Goal: Transaction & Acquisition: Purchase product/service

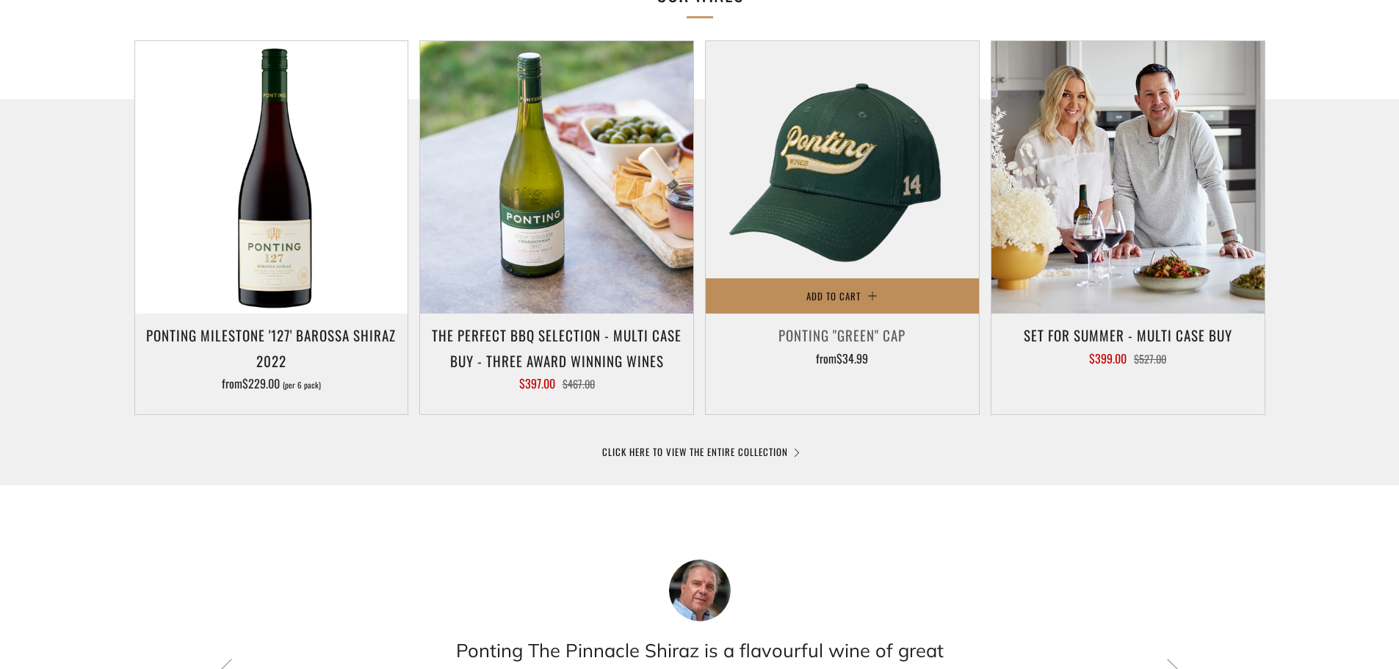
scroll to position [759, 0]
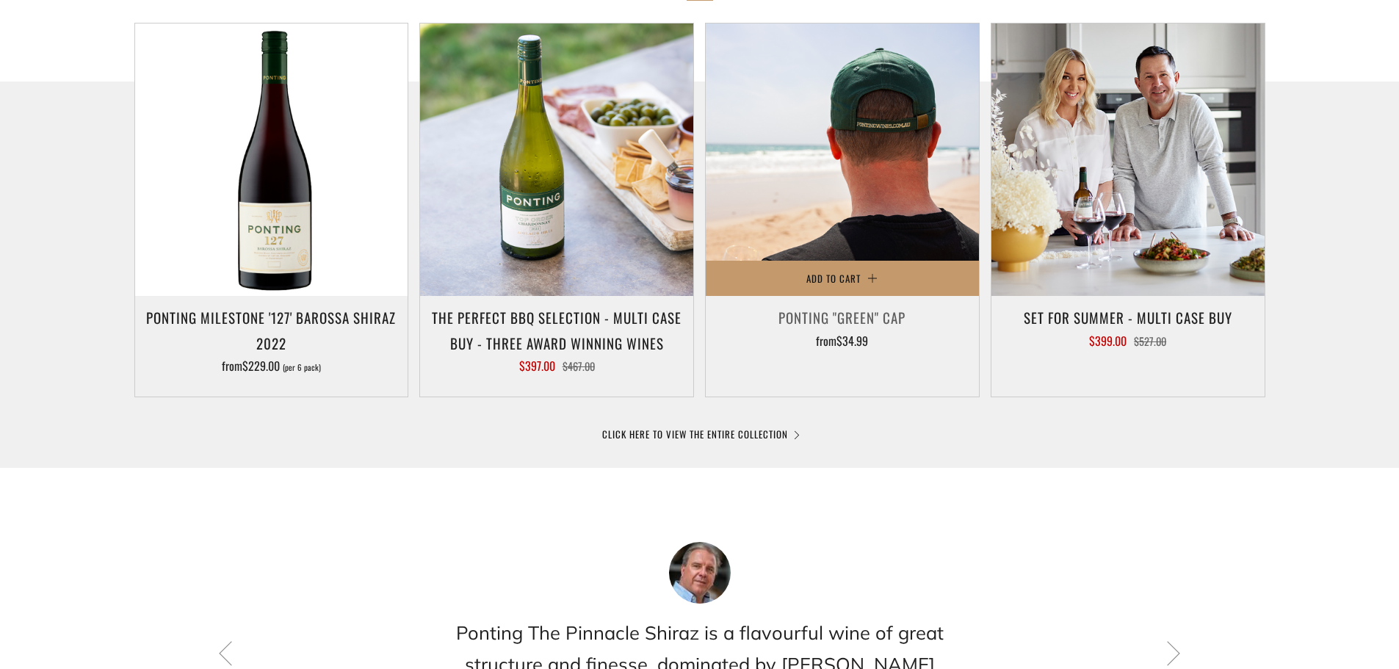
click at [849, 196] on img at bounding box center [842, 160] width 273 height 273
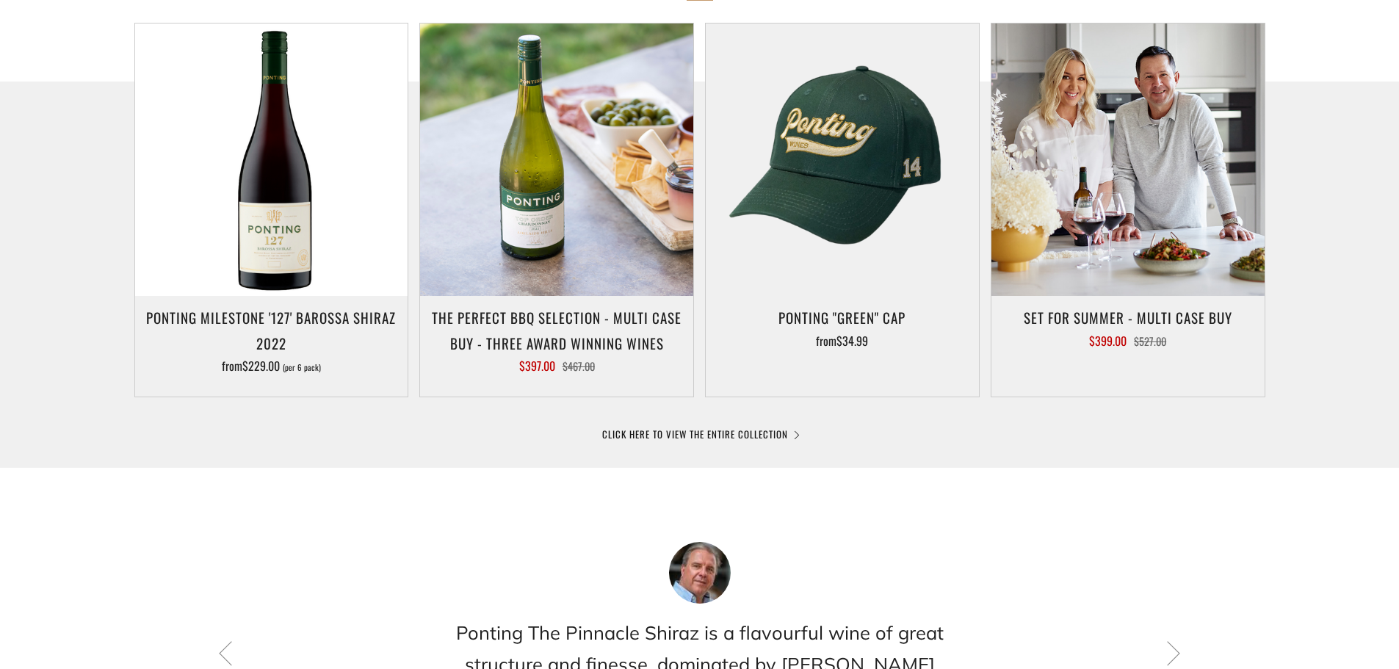
drag, startPoint x: 850, startPoint y: 447, endPoint x: 31, endPoint y: 412, distance: 819.6
click at [31, 412] on div at bounding box center [699, 335] width 1399 height 507
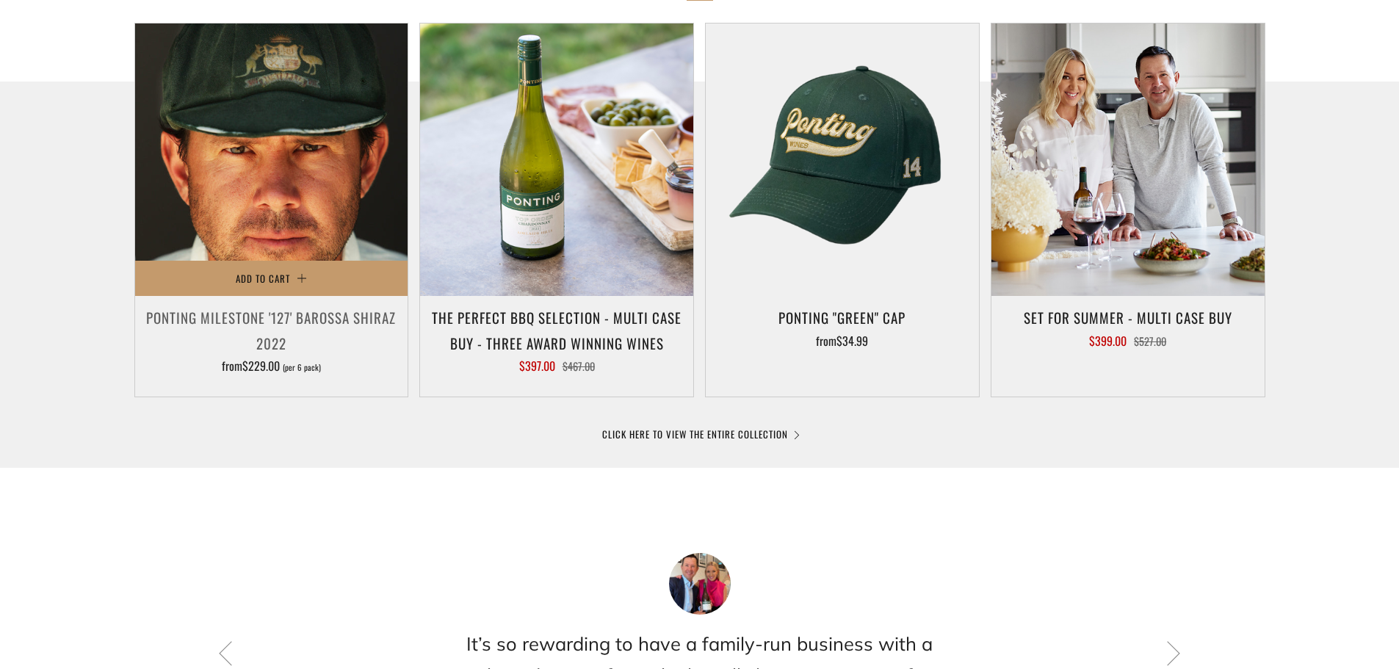
click at [289, 297] on img at bounding box center [271, 160] width 273 height 273
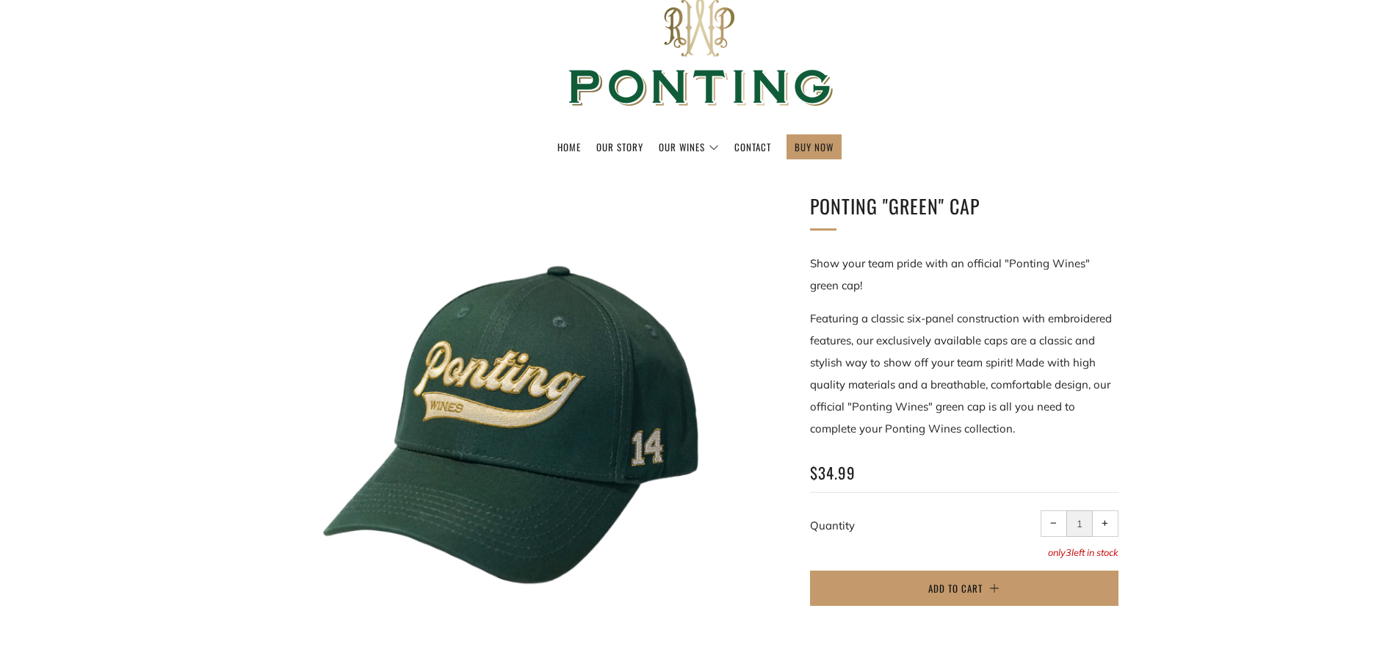
scroll to position [147, 0]
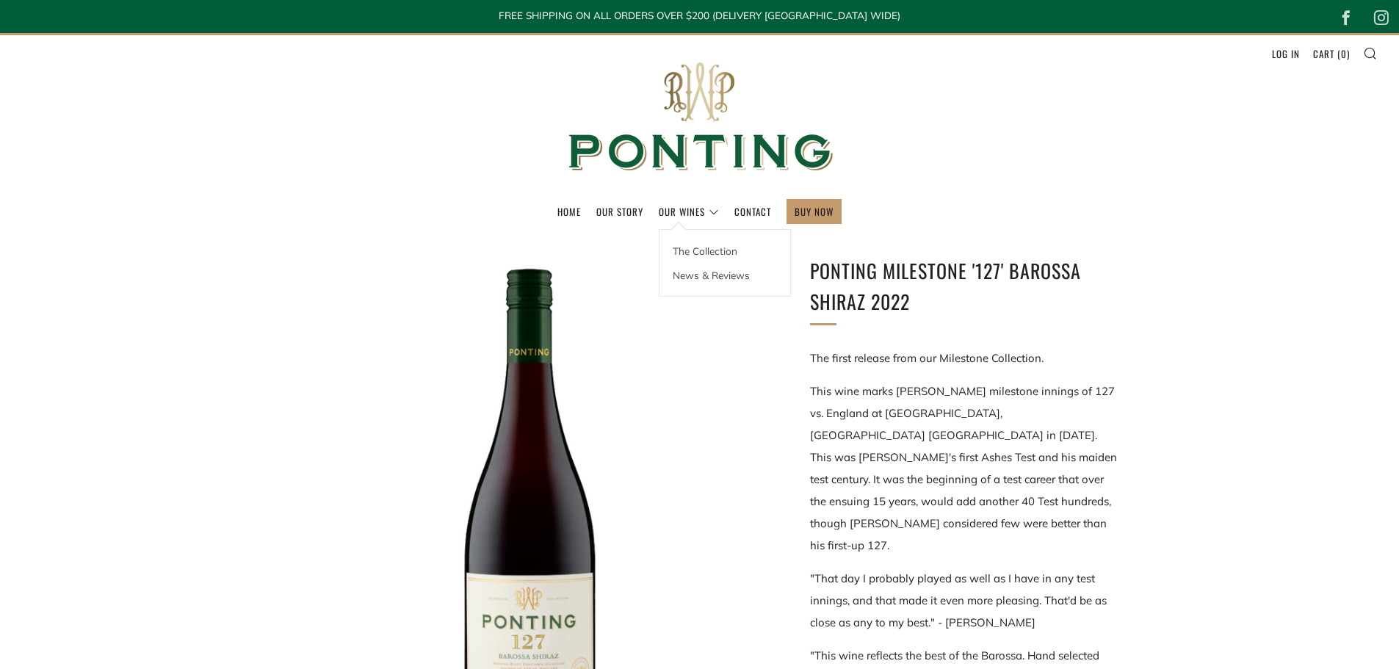
click at [679, 229] on div "The Collection News & Reviews" at bounding box center [725, 263] width 132 height 68
click at [693, 251] on link "The Collection" at bounding box center [725, 251] width 131 height 24
click at [684, 208] on link "Our Wines" at bounding box center [689, 212] width 60 height 24
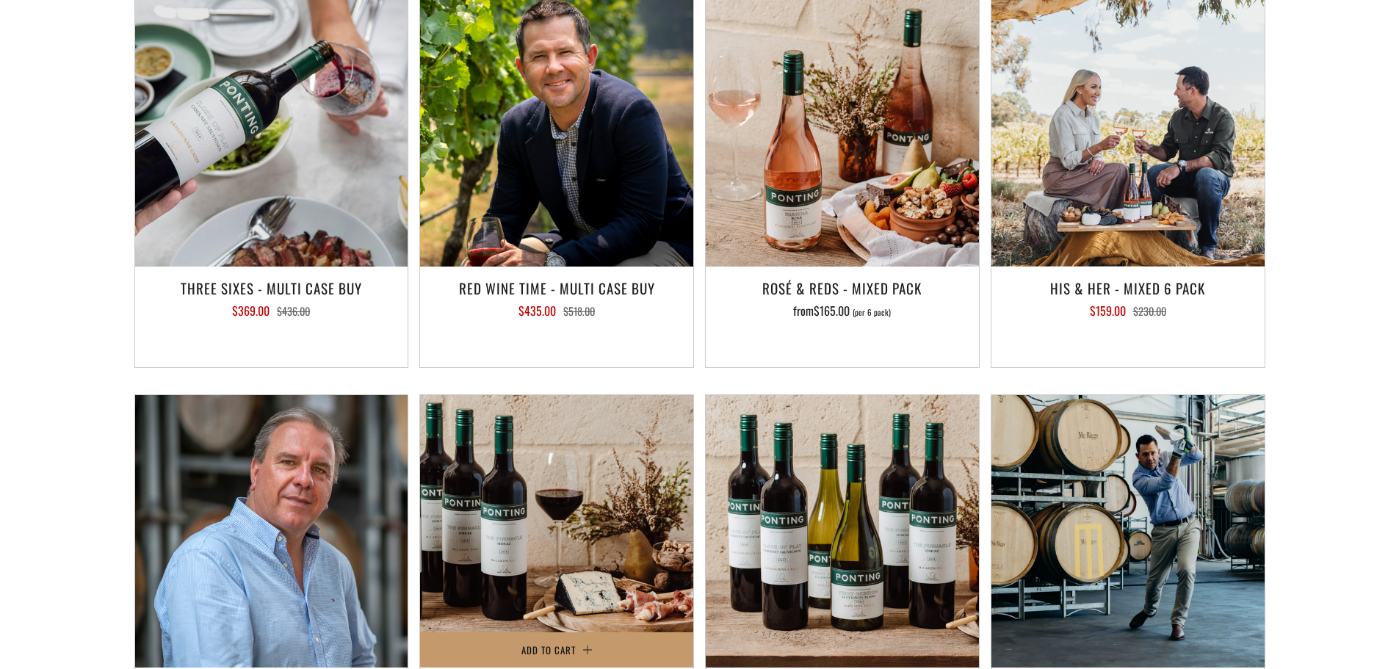
scroll to position [2130, 0]
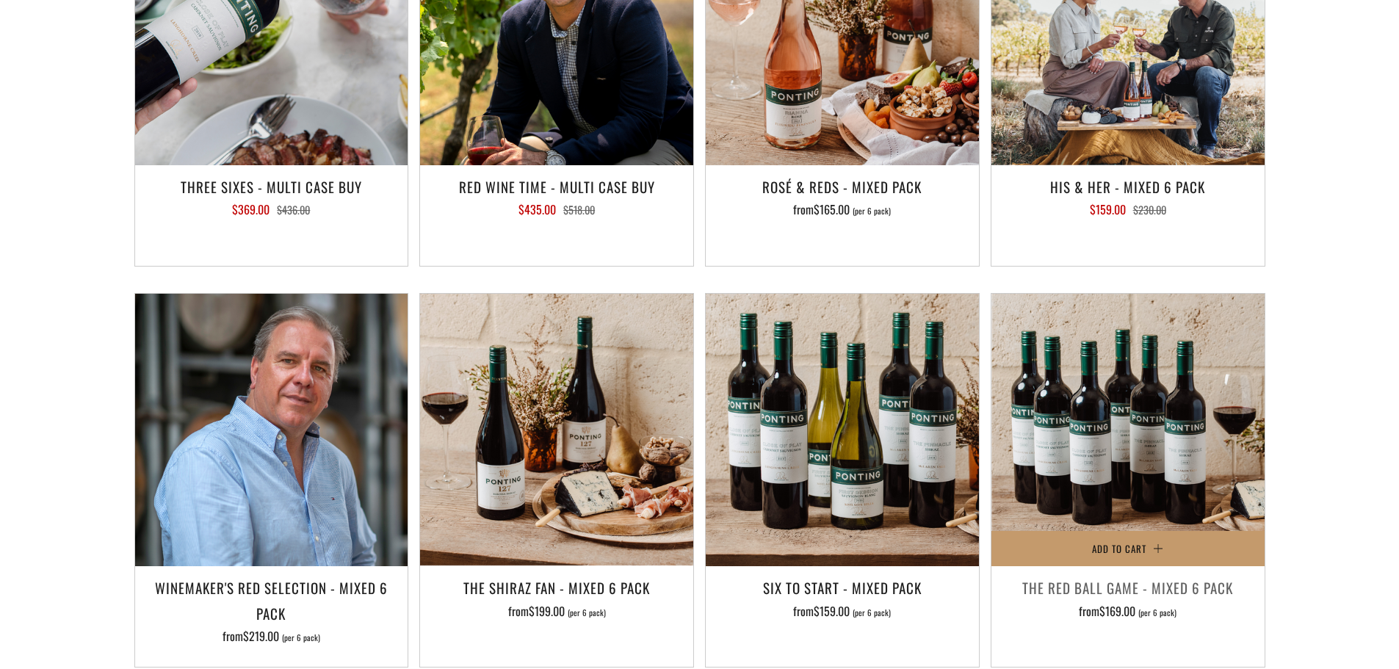
click at [1218, 488] on img at bounding box center [1127, 430] width 273 height 273
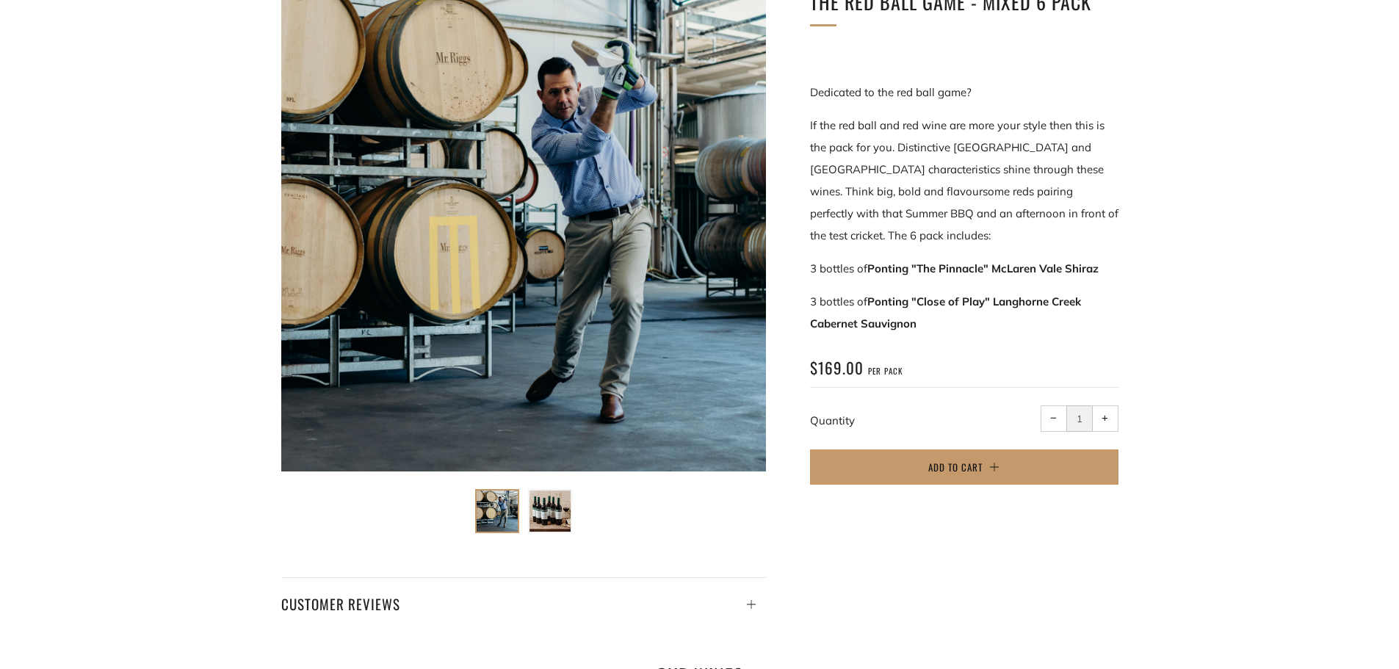
scroll to position [147, 0]
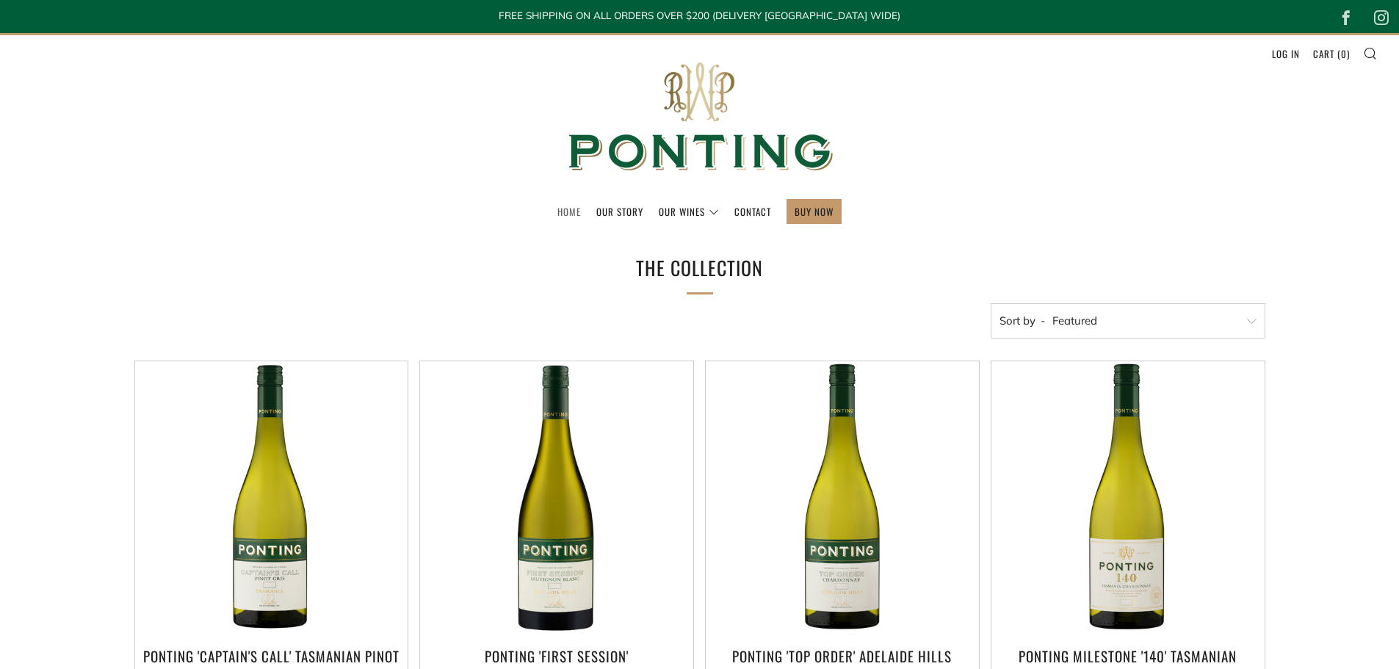
click at [571, 209] on link "Home" at bounding box center [569, 212] width 24 height 24
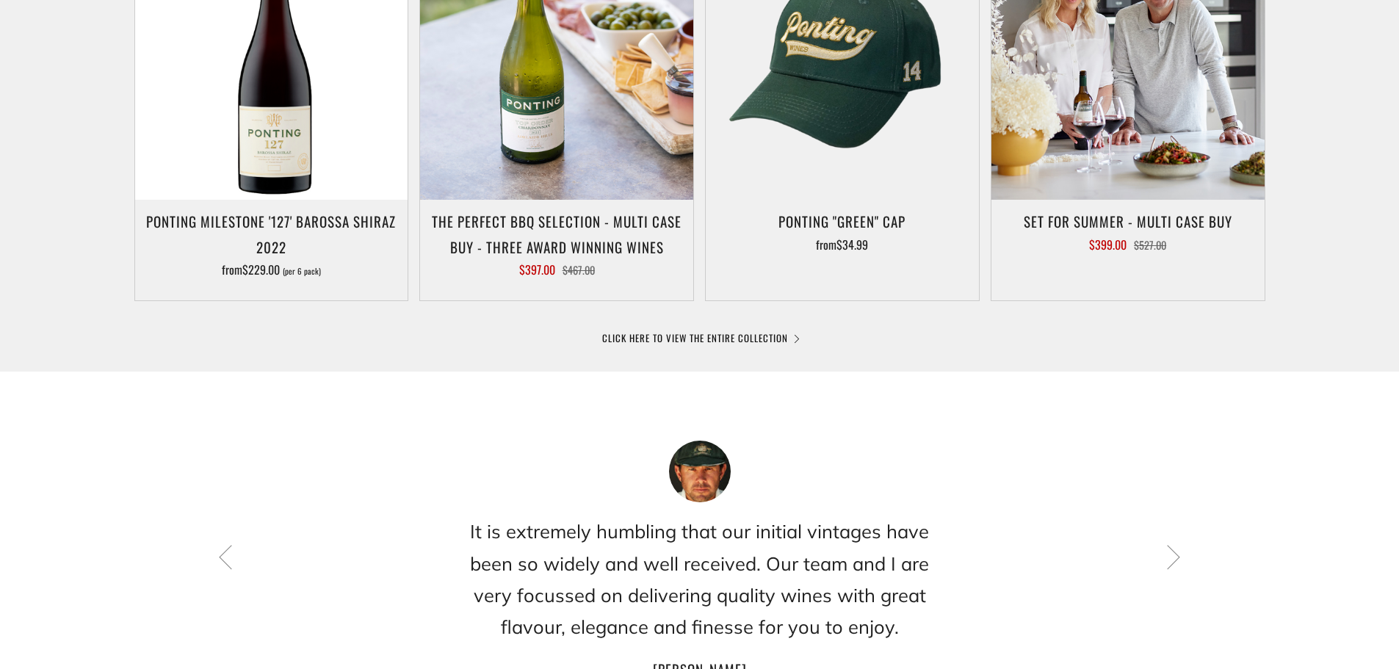
scroll to position [734, 0]
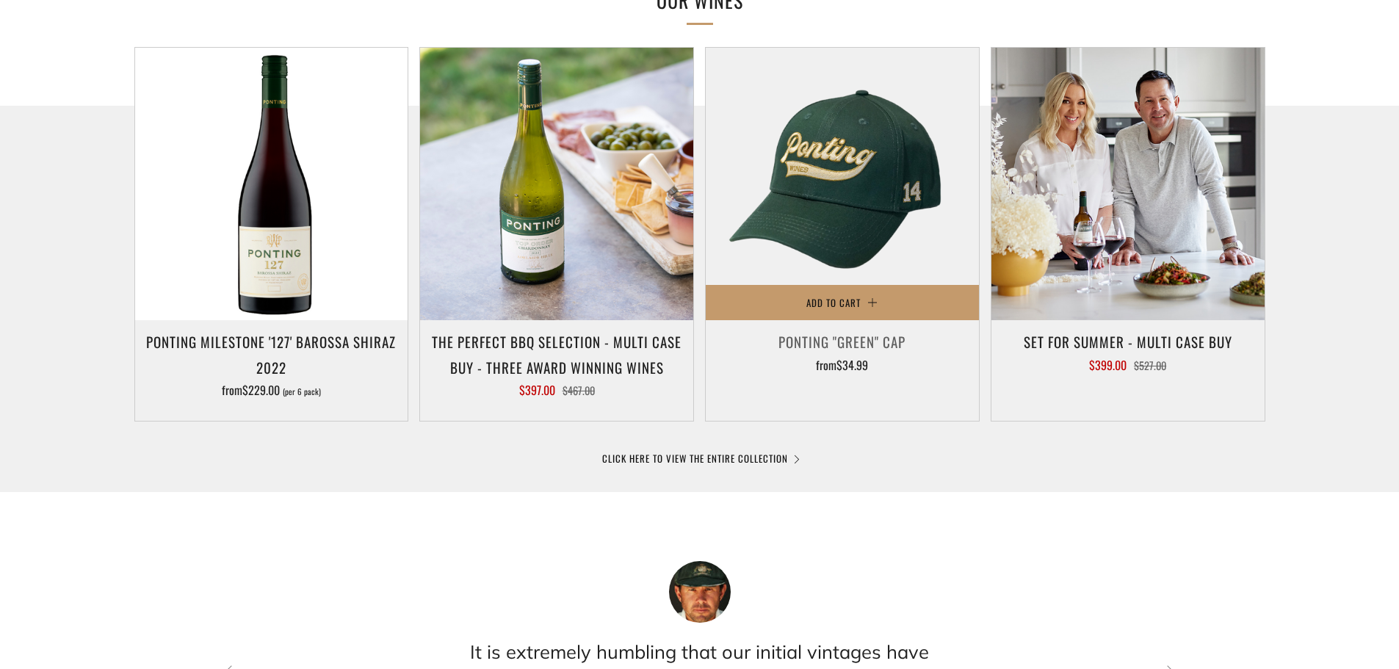
click at [877, 339] on h3 "Ponting "Green" Cap" at bounding box center [842, 341] width 259 height 25
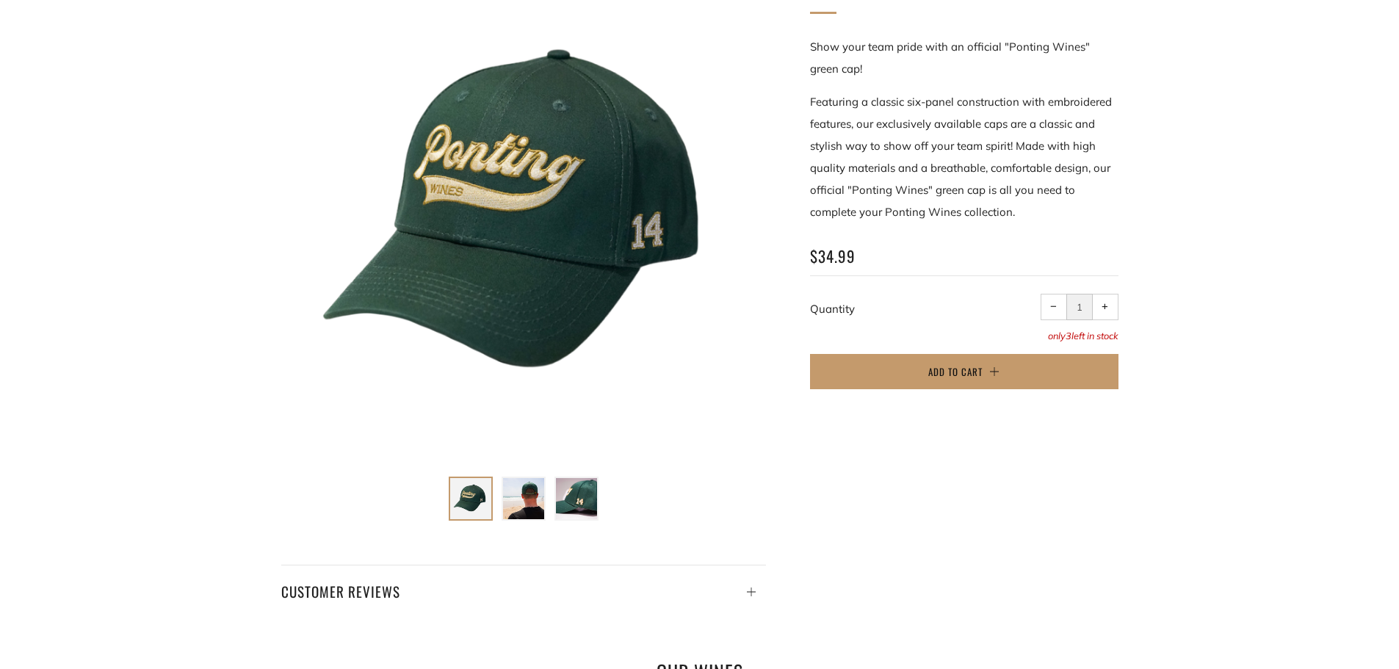
scroll to position [294, 0]
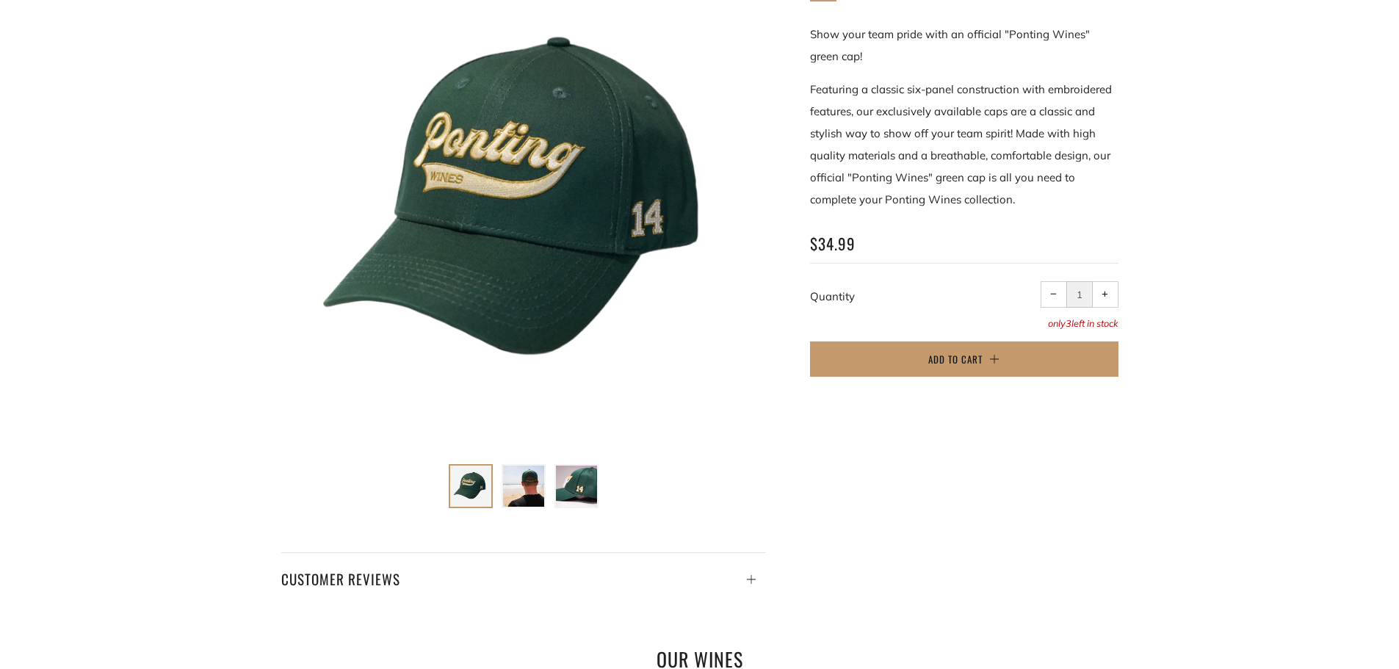
click at [582, 199] on div at bounding box center [523, 204] width 485 height 485
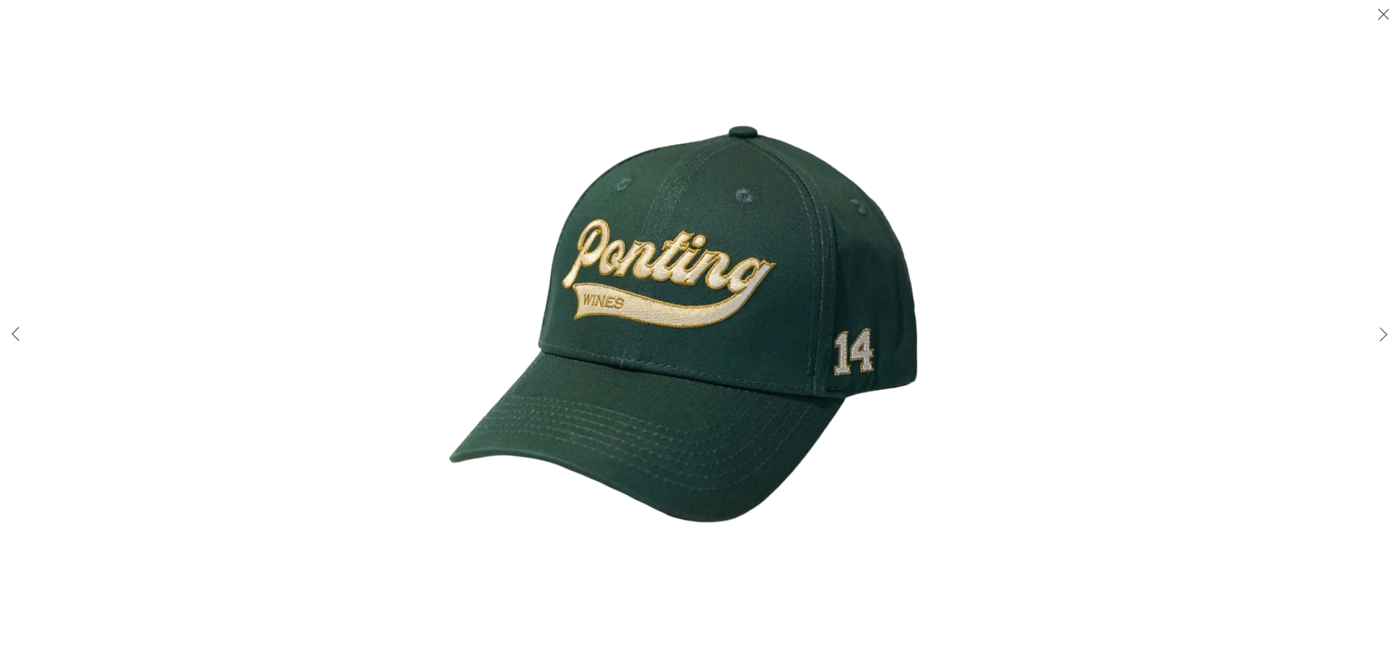
click at [967, 357] on img at bounding box center [699, 334] width 604 height 604
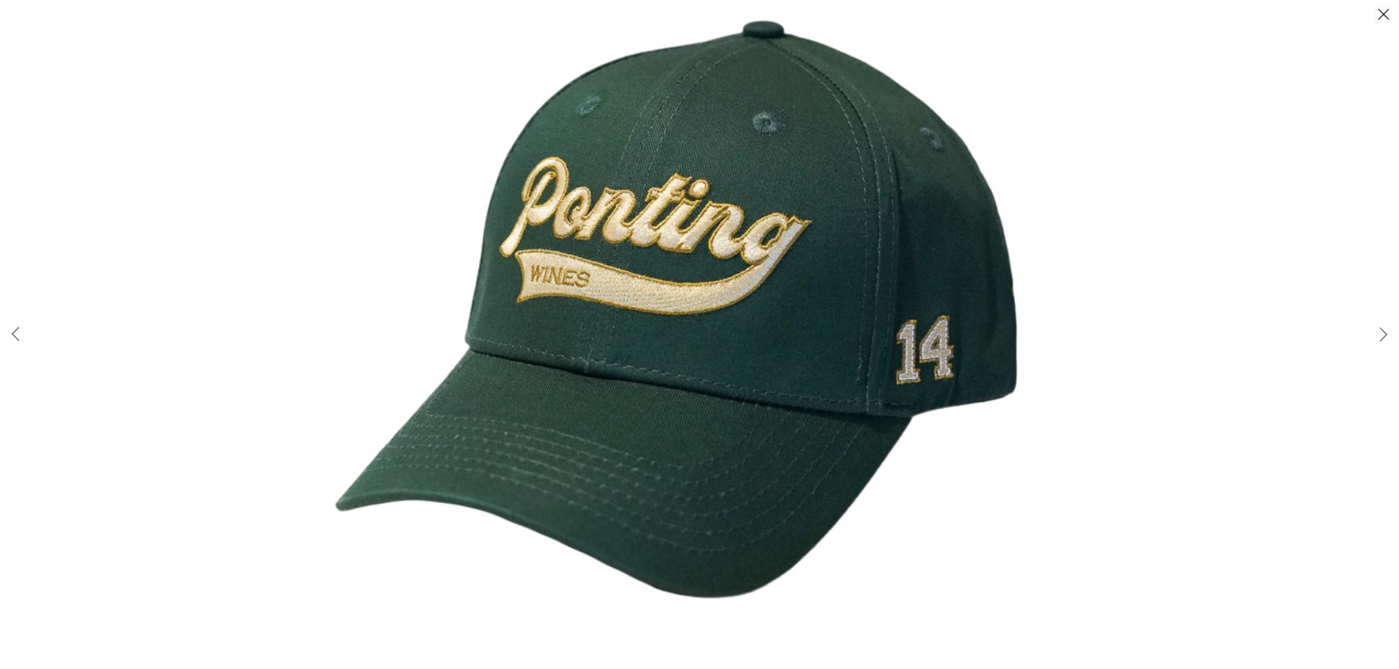
click at [1242, 337] on div at bounding box center [958, 218] width 1399 height 669
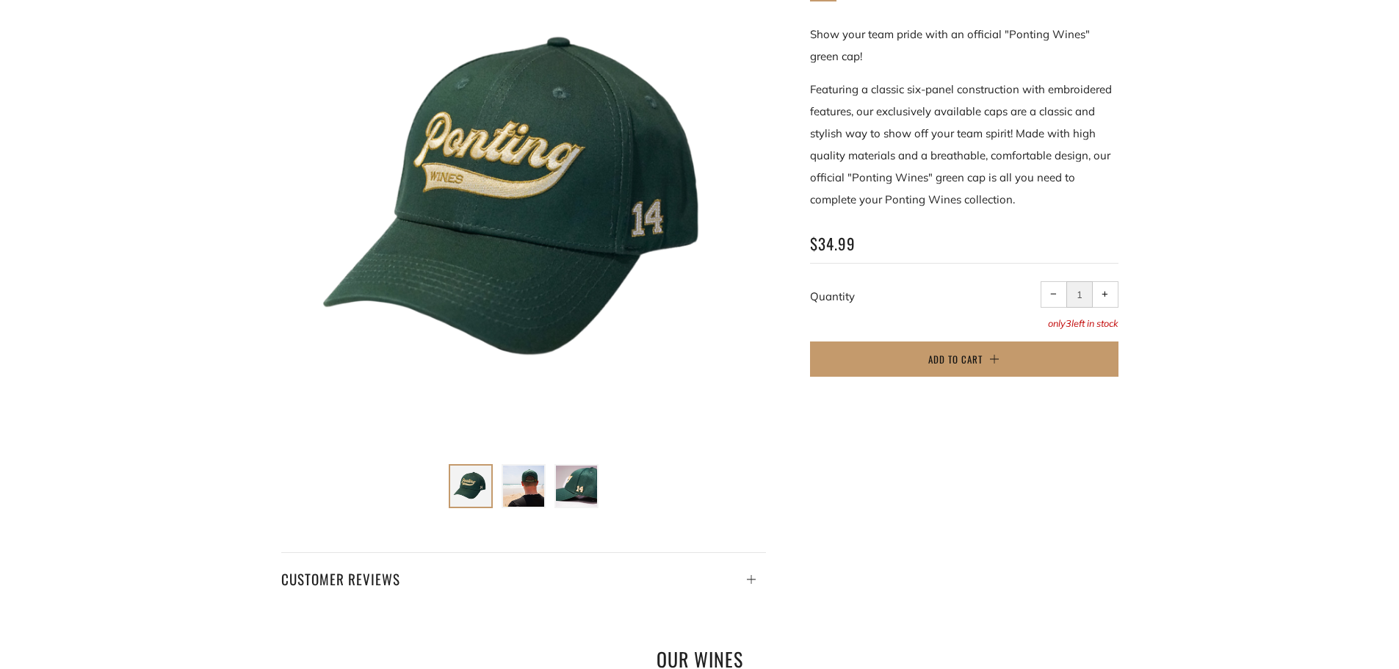
click at [563, 491] on img at bounding box center [576, 486] width 41 height 41
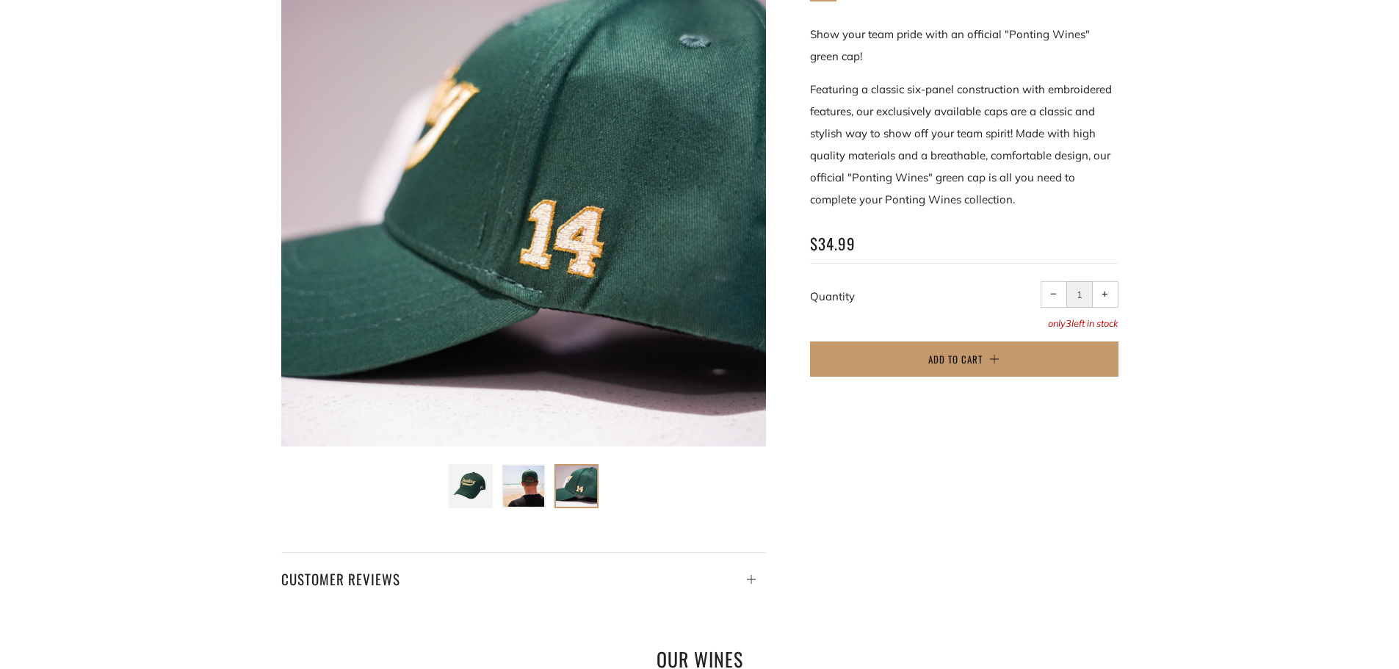
click at [462, 494] on img at bounding box center [470, 486] width 41 height 41
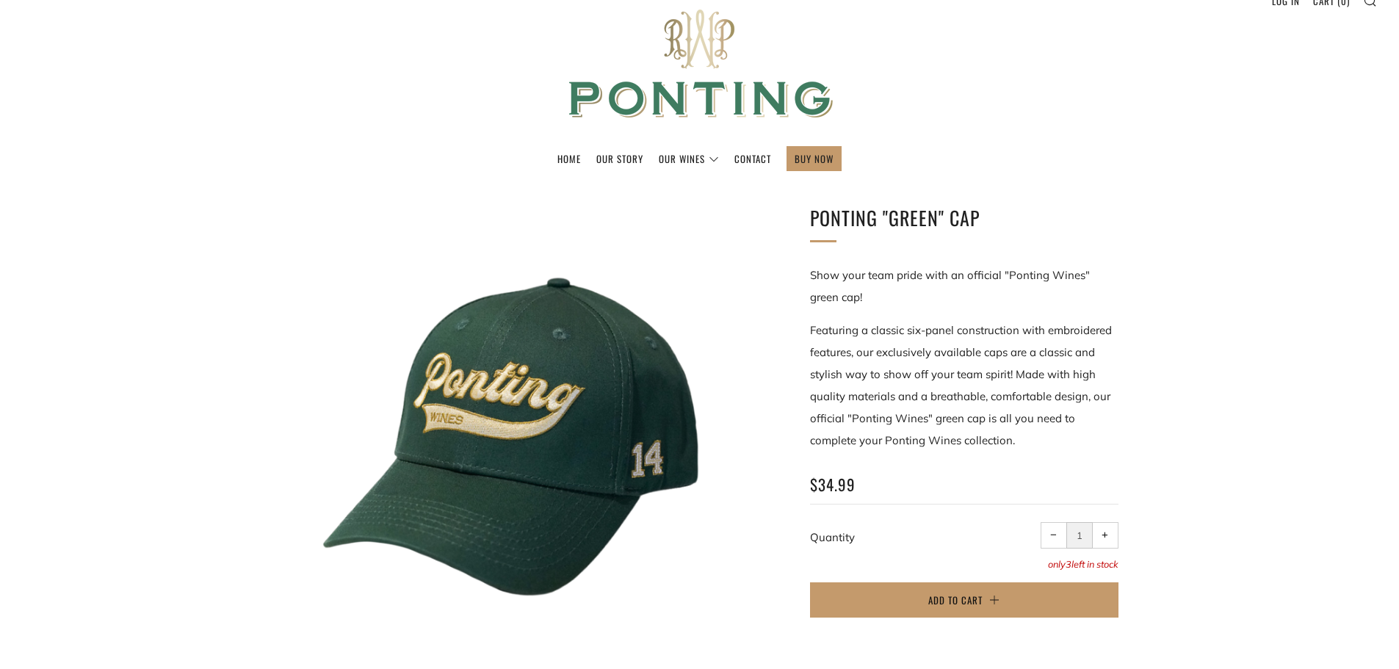
scroll to position [0, 0]
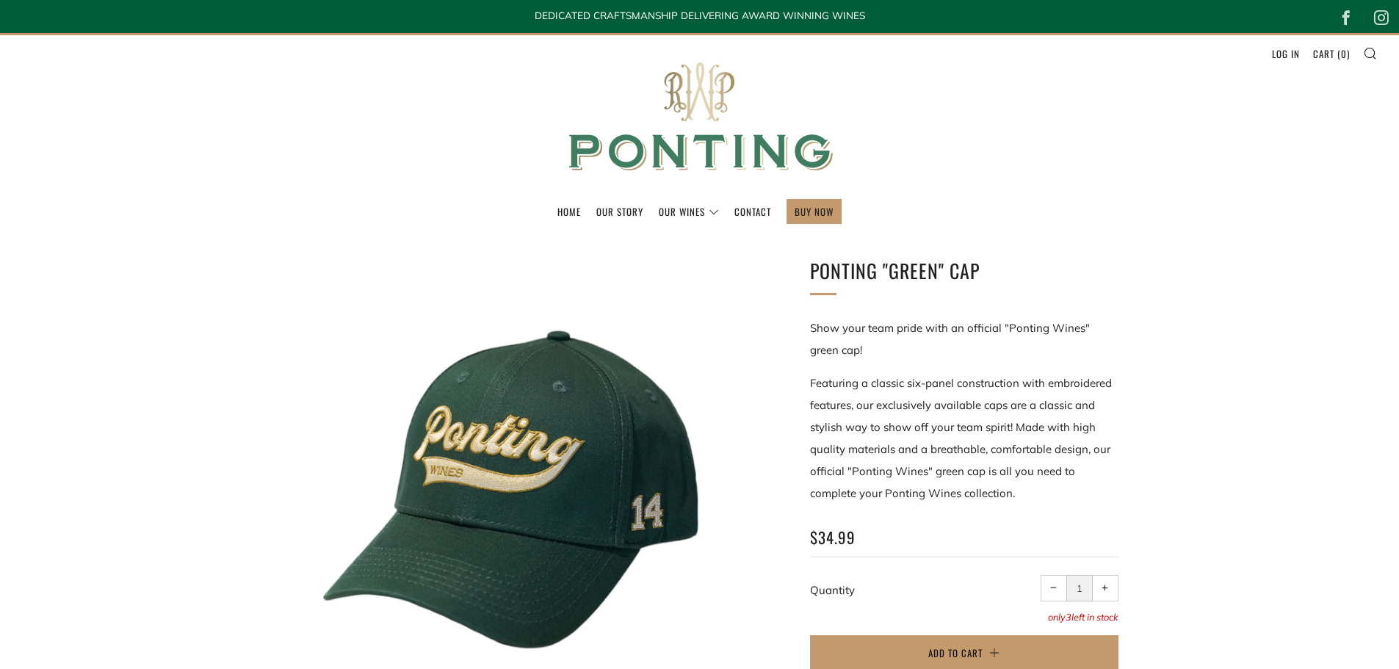
click at [684, 129] on img at bounding box center [700, 117] width 294 height 164
click at [571, 212] on link "Home" at bounding box center [569, 212] width 24 height 24
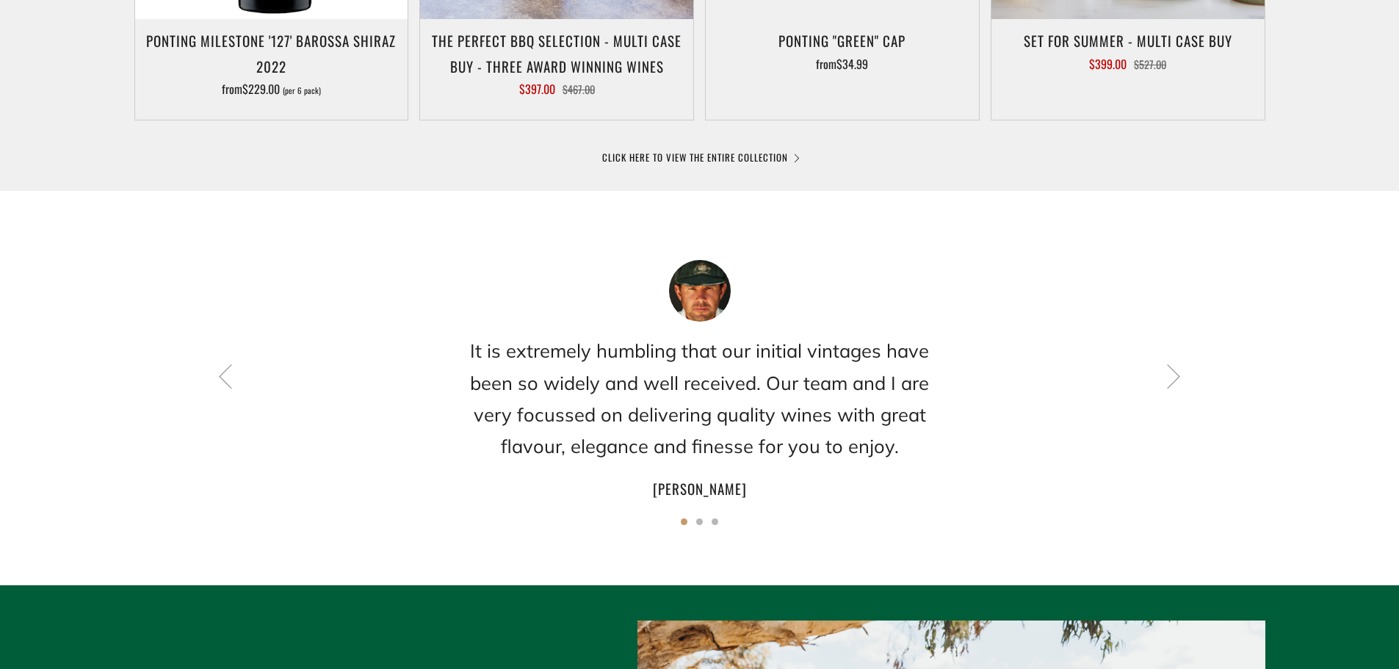
scroll to position [1322, 0]
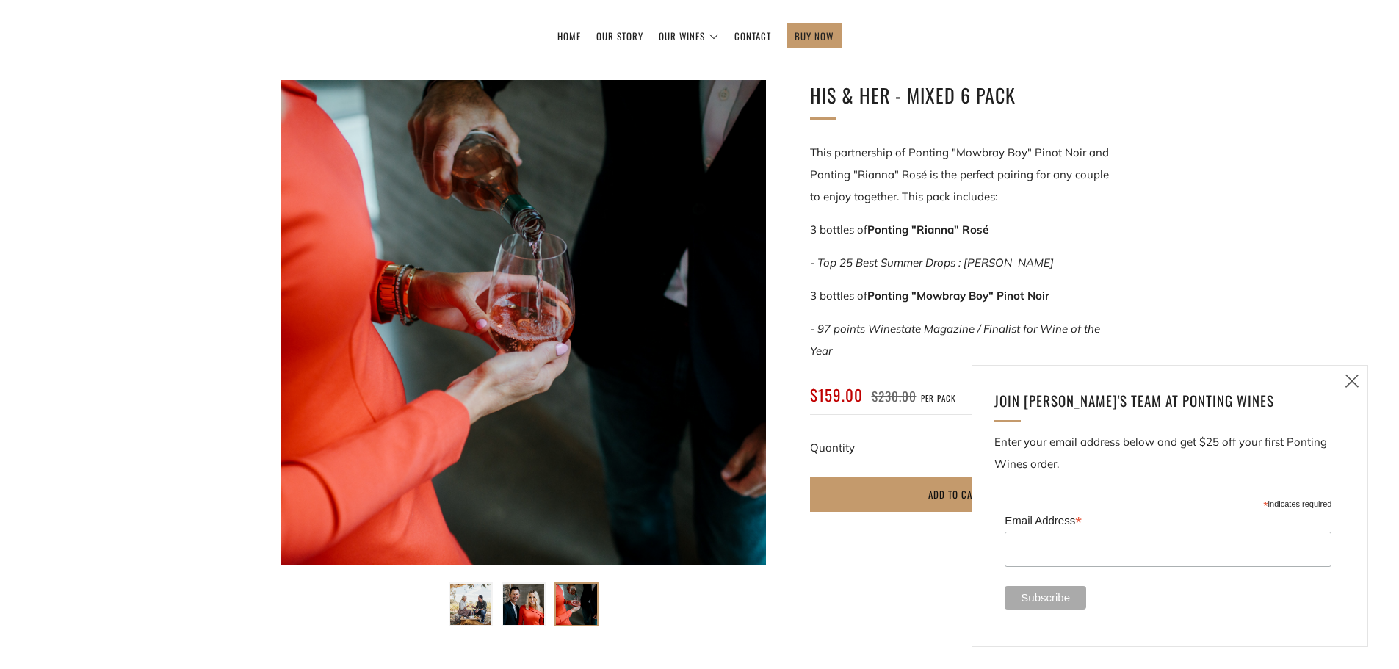
scroll to position [220, 0]
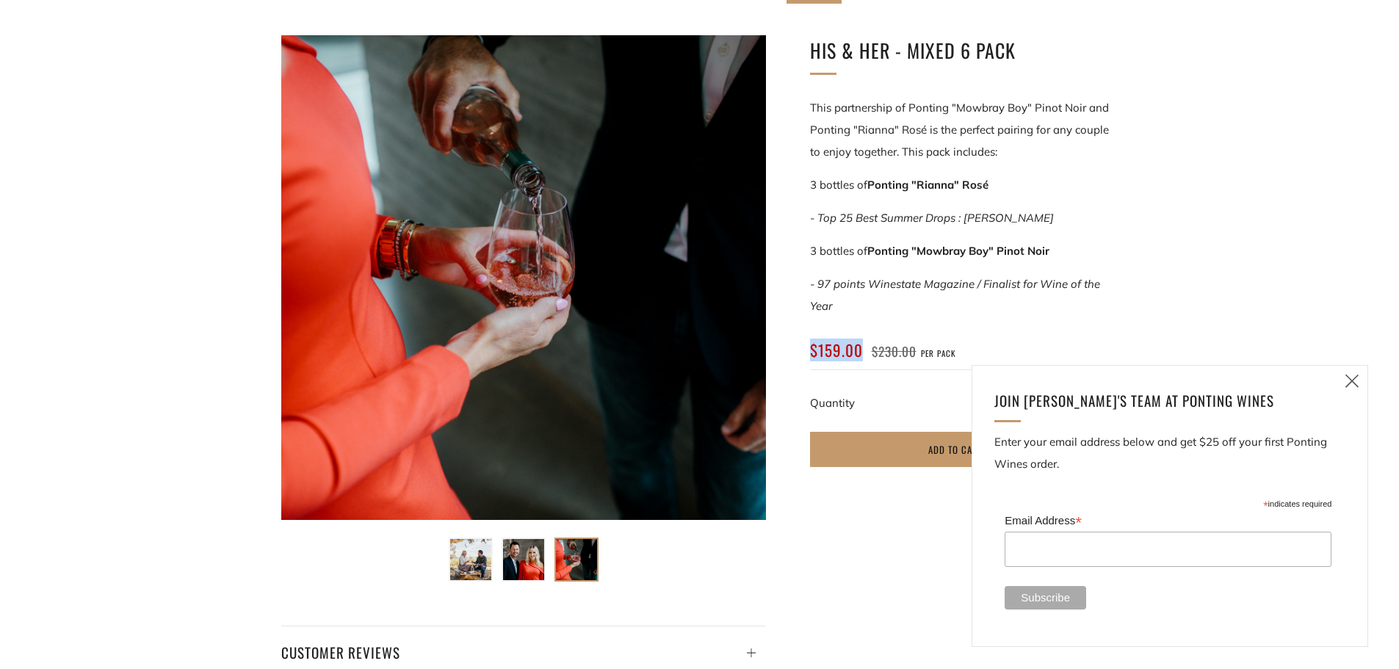
drag, startPoint x: 863, startPoint y: 348, endPoint x: 944, endPoint y: 242, distance: 133.5
click at [798, 337] on div "His & Her - Mixed 6 Pack This partnership of Ponting "Mowbray Boy" Pinot Noir a…" at bounding box center [942, 259] width 353 height 449
click at [944, 242] on p "3 bottles of Ponting "Mowbray Boy" Pinot Noir" at bounding box center [964, 251] width 308 height 22
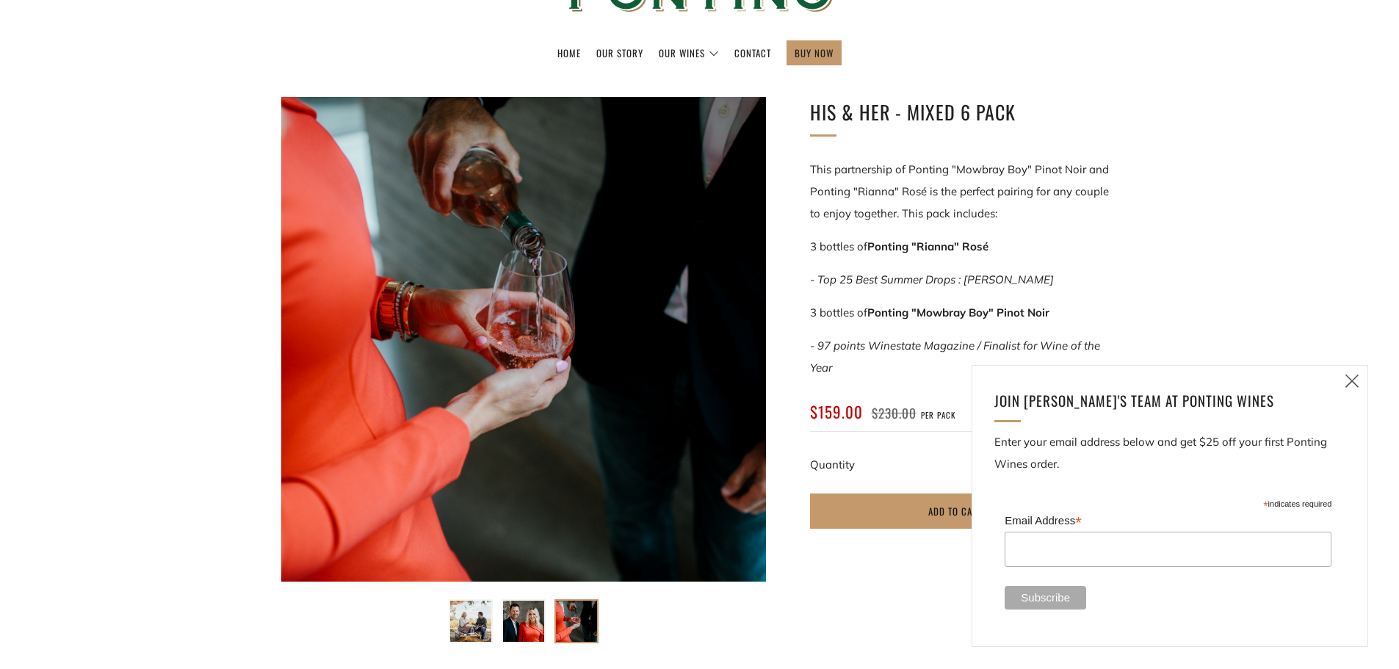
scroll to position [73, 0]
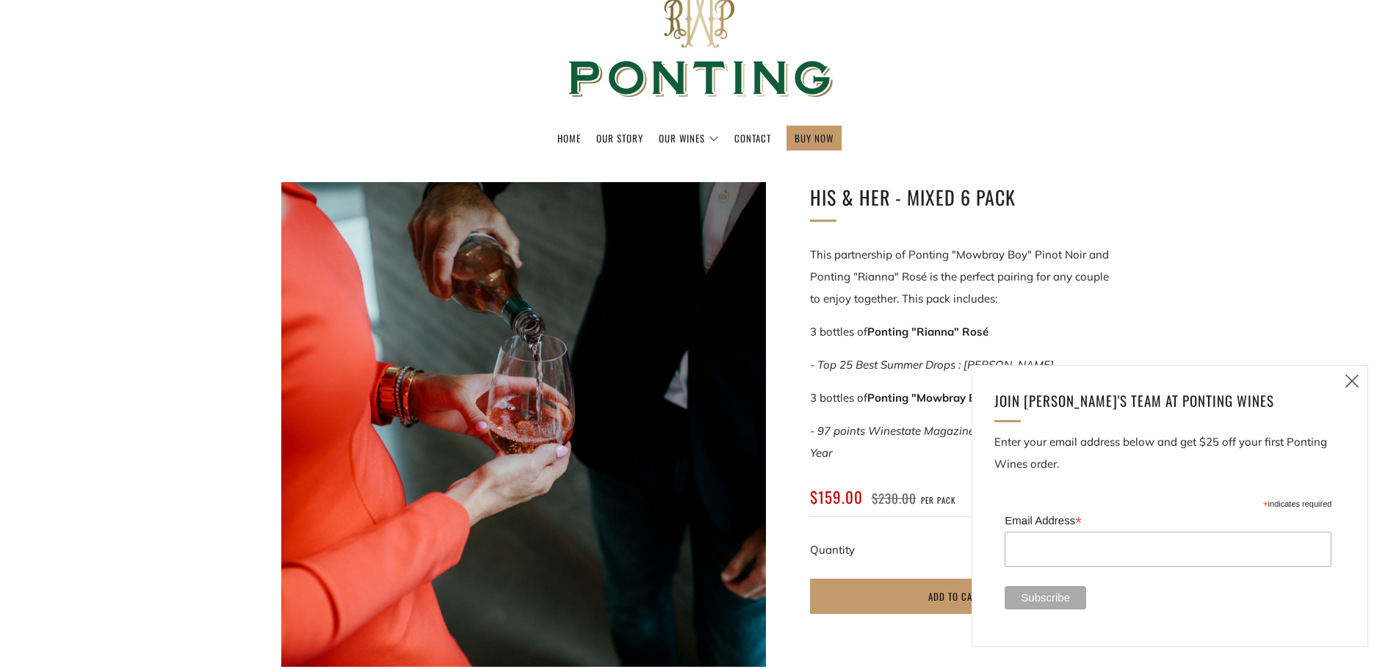
click at [718, 375] on div at bounding box center [523, 424] width 485 height 485
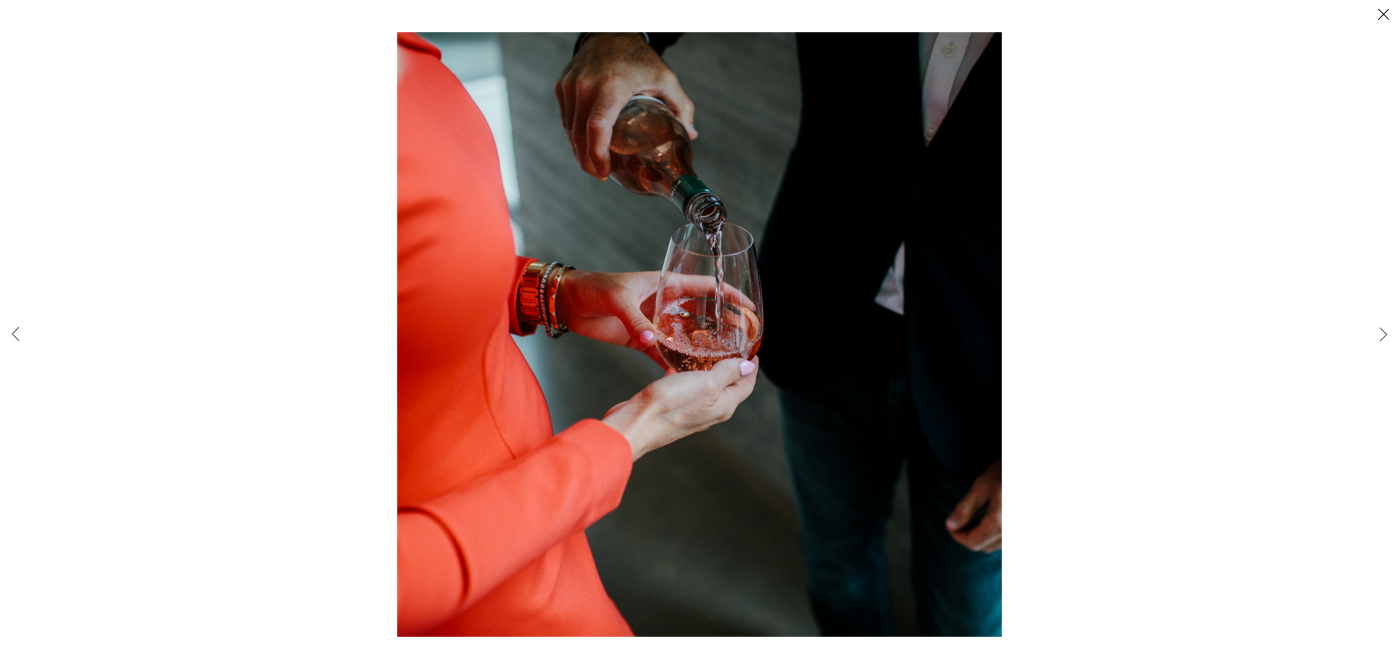
click at [1122, 246] on div at bounding box center [1096, 366] width 1399 height 669
